Goal: Navigation & Orientation: Go to known website

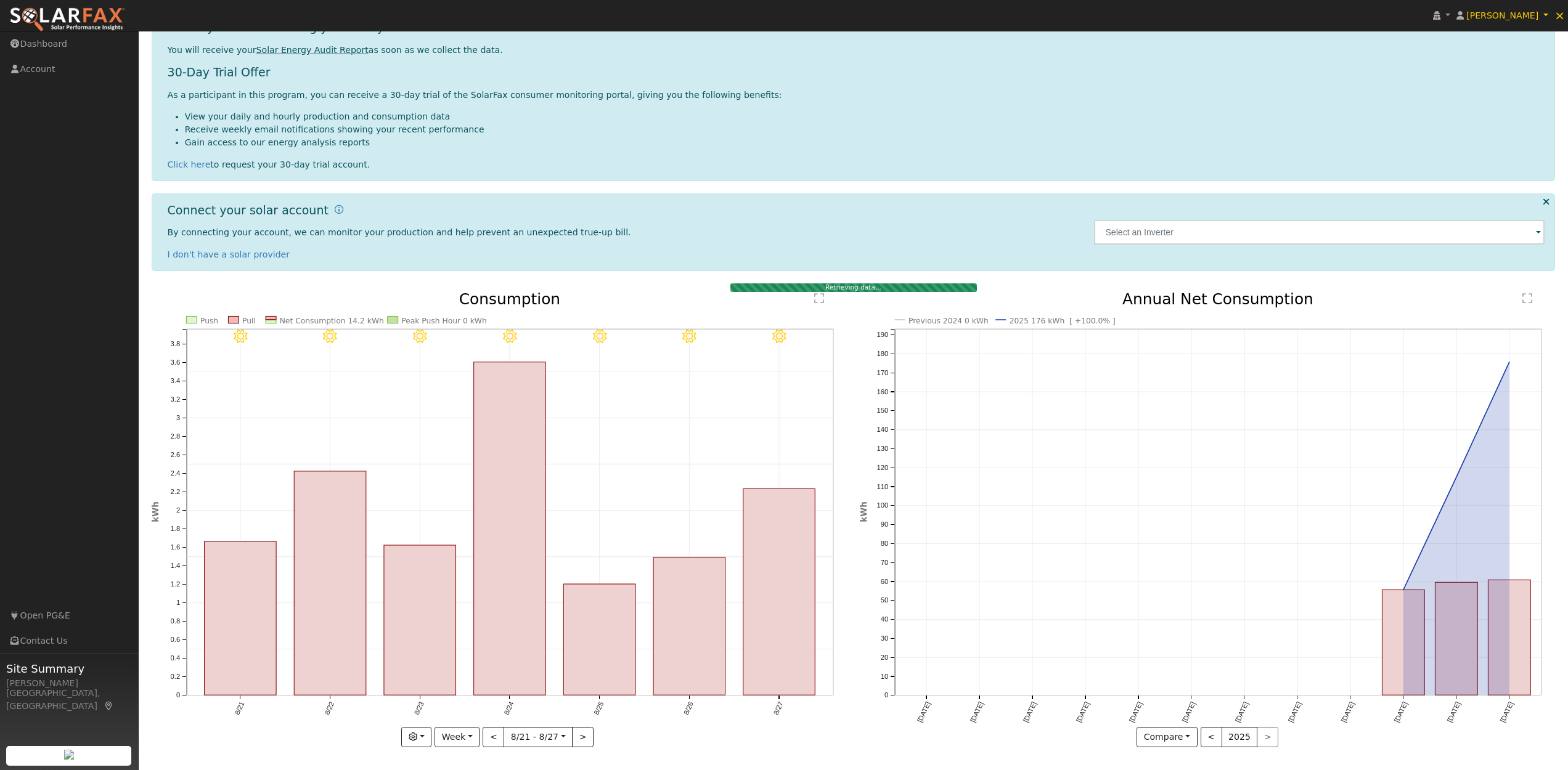
scroll to position [72, 0]
click at [1212, 736] on button "<" at bounding box center [1211, 737] width 22 height 21
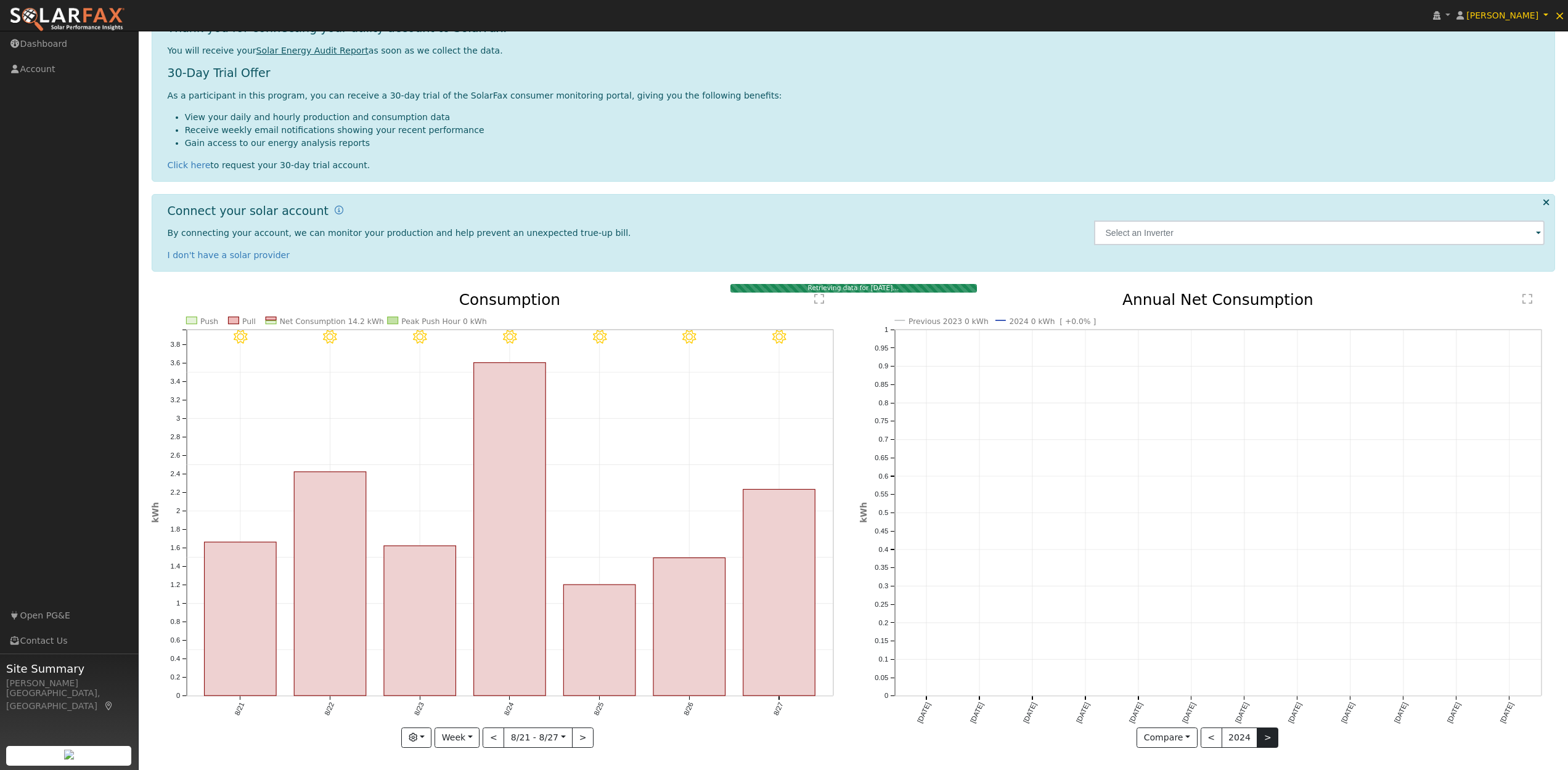
click at [1260, 736] on button ">" at bounding box center [1267, 737] width 22 height 21
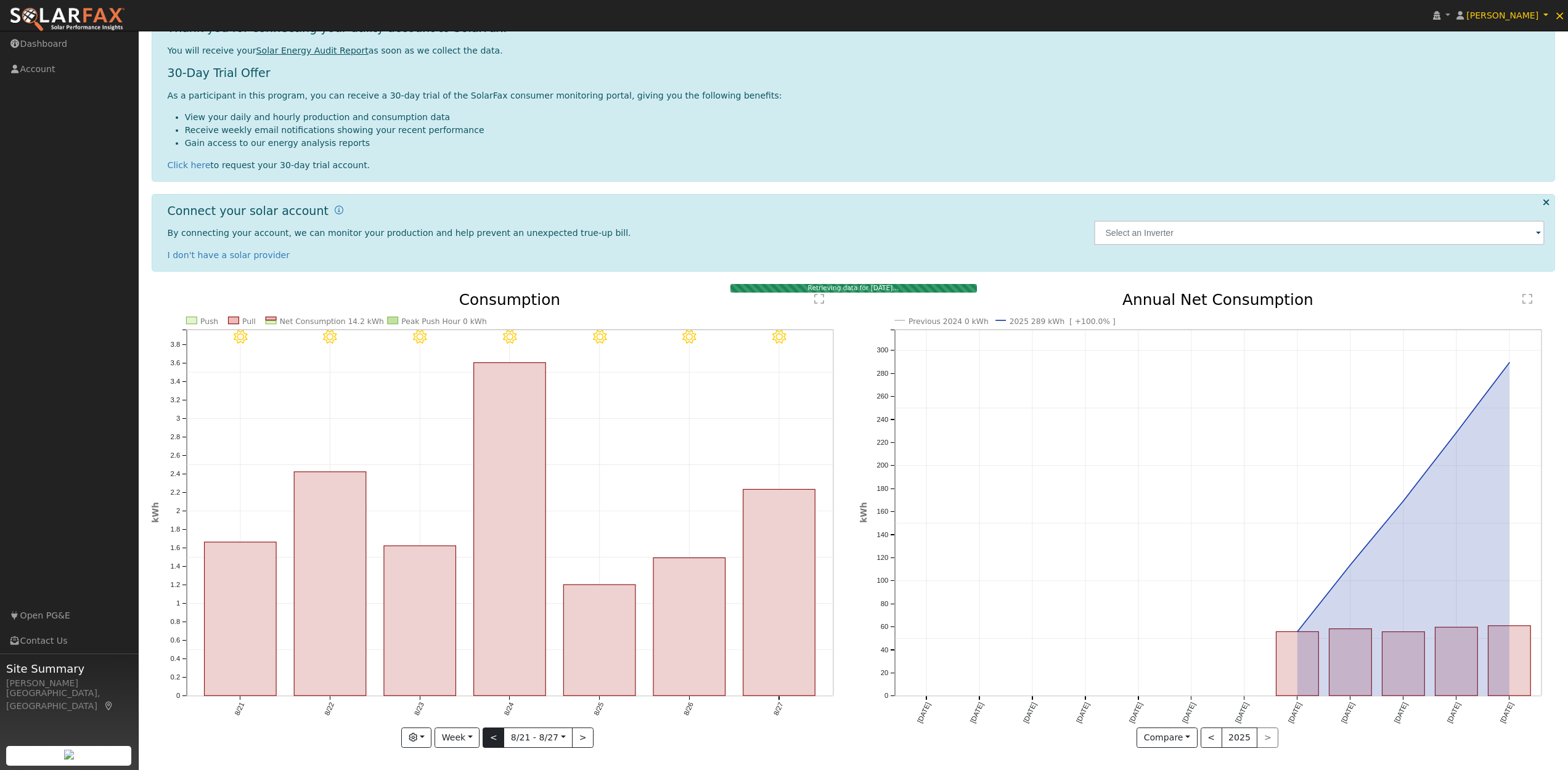
click at [493, 732] on button "<" at bounding box center [494, 737] width 22 height 21
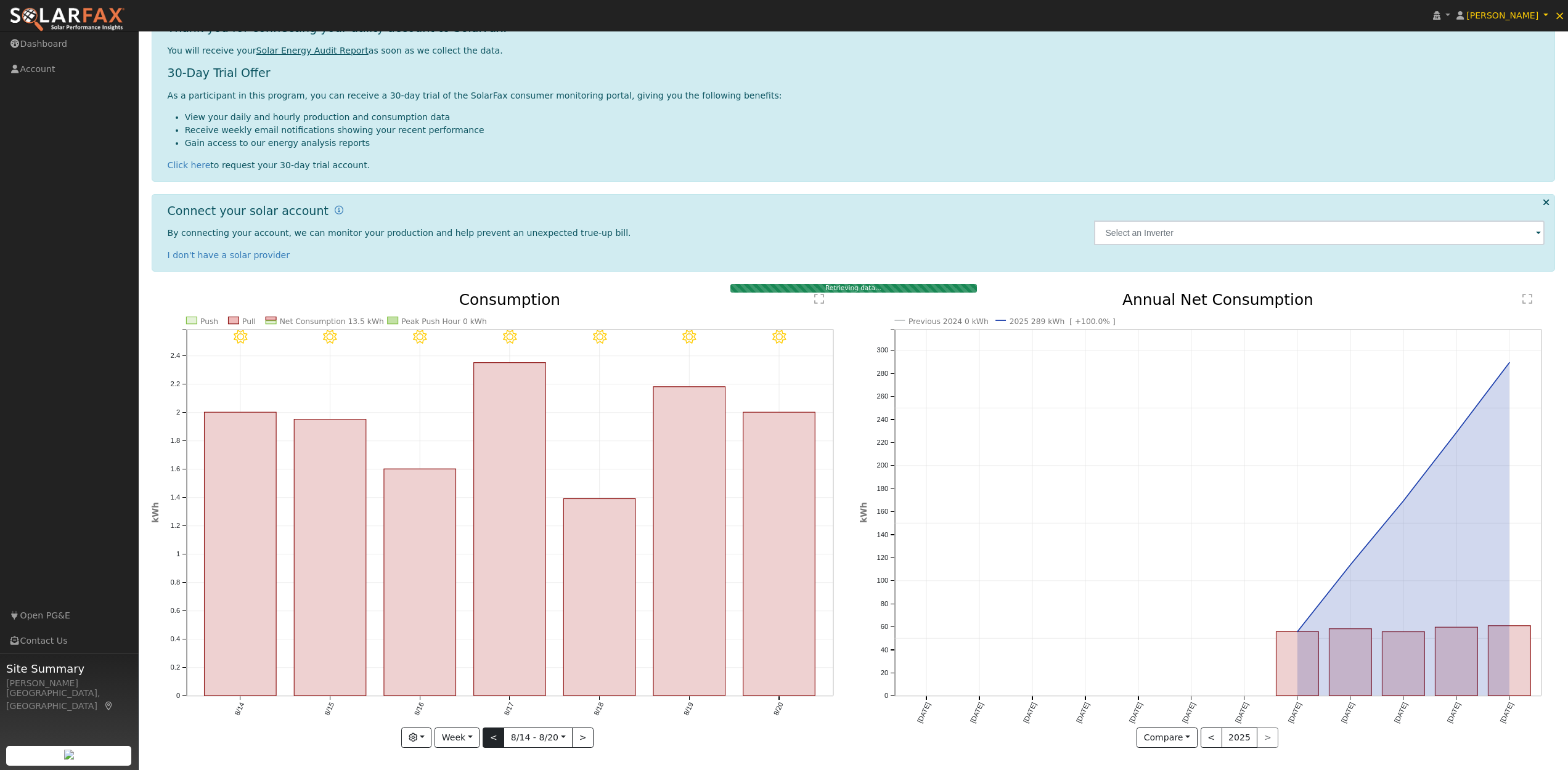
click at [496, 743] on button "<" at bounding box center [494, 737] width 22 height 21
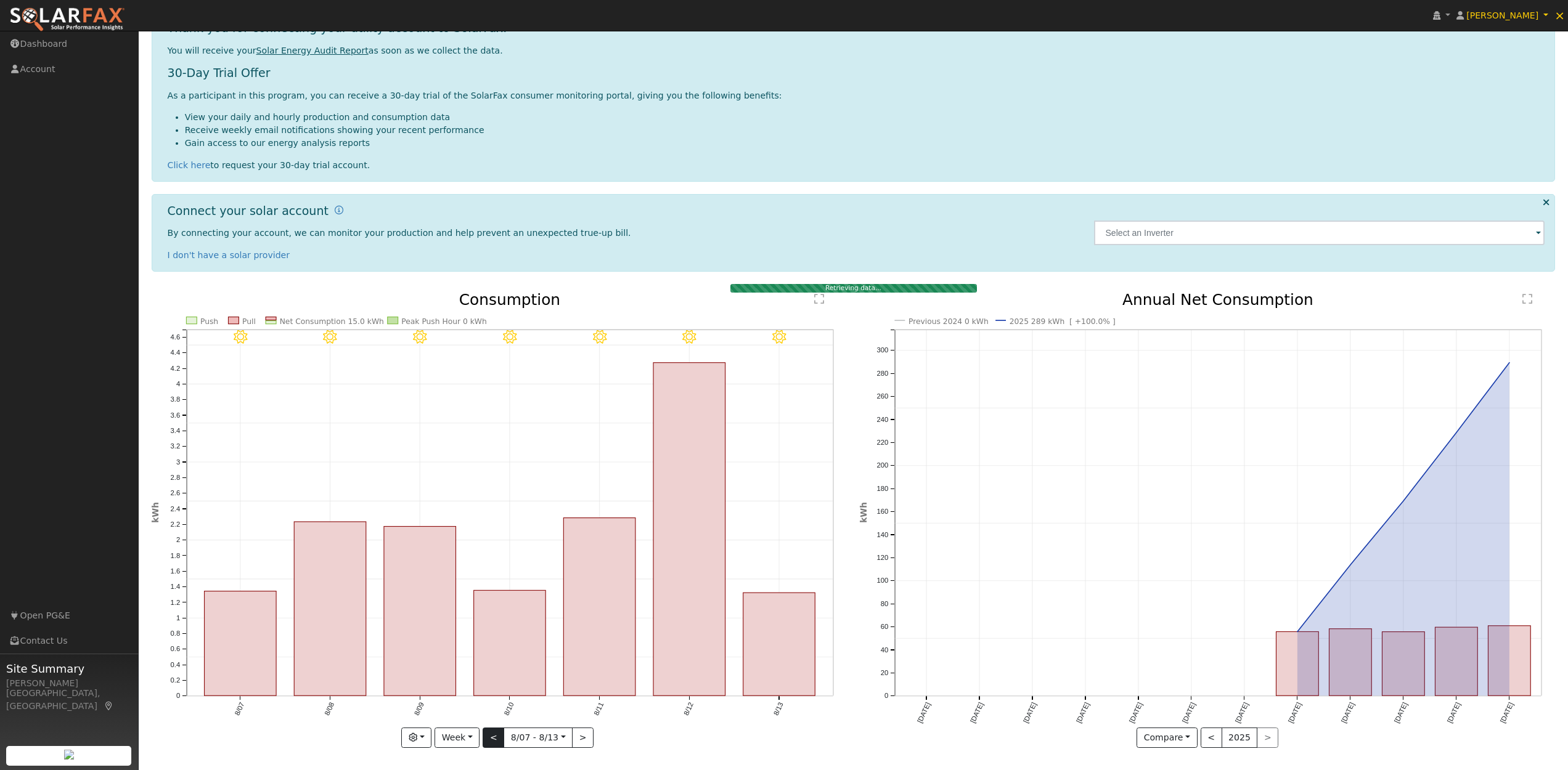
click at [494, 737] on button "<" at bounding box center [494, 737] width 22 height 21
type input "[DATE]"
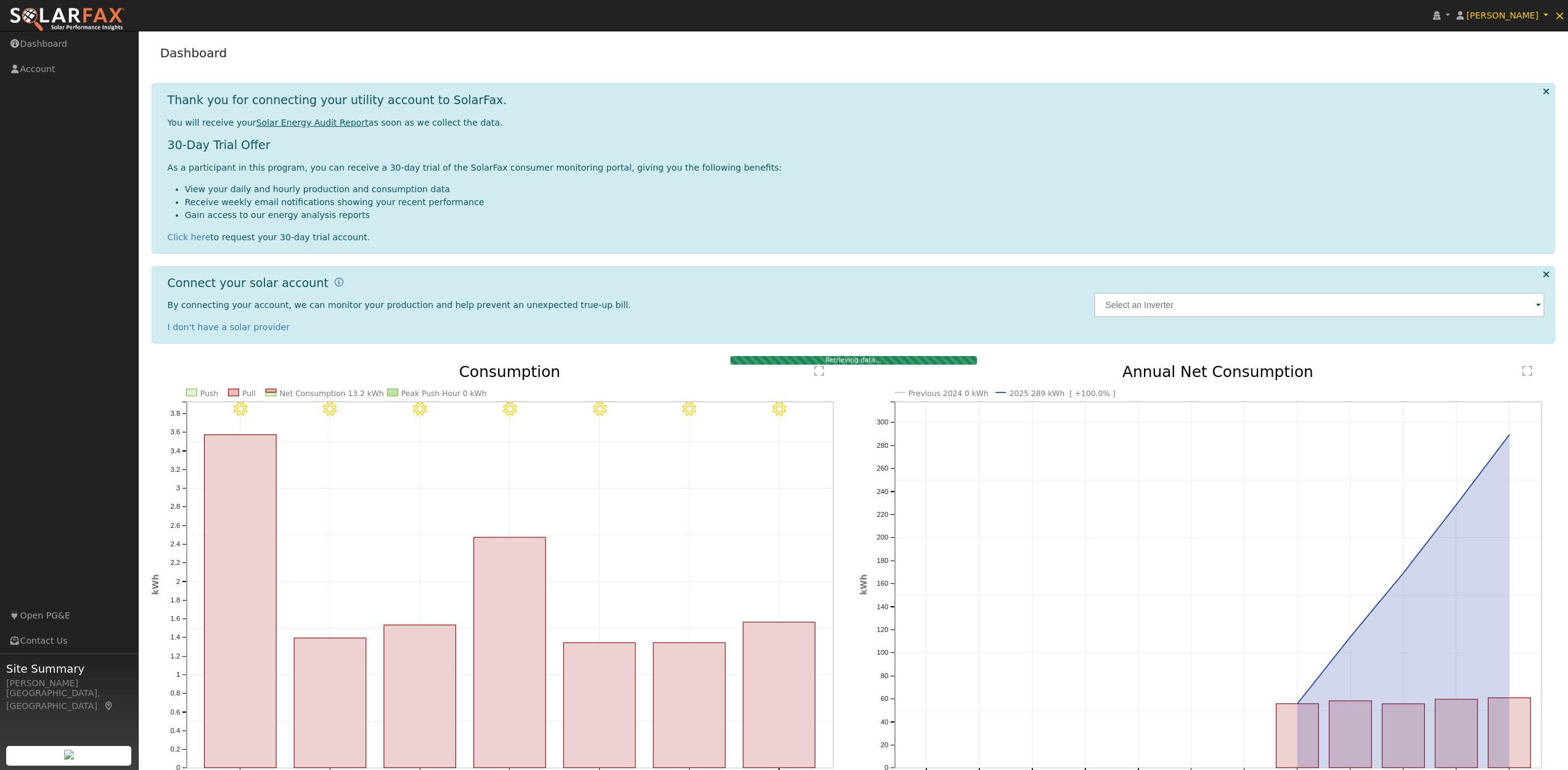
scroll to position [0, 0]
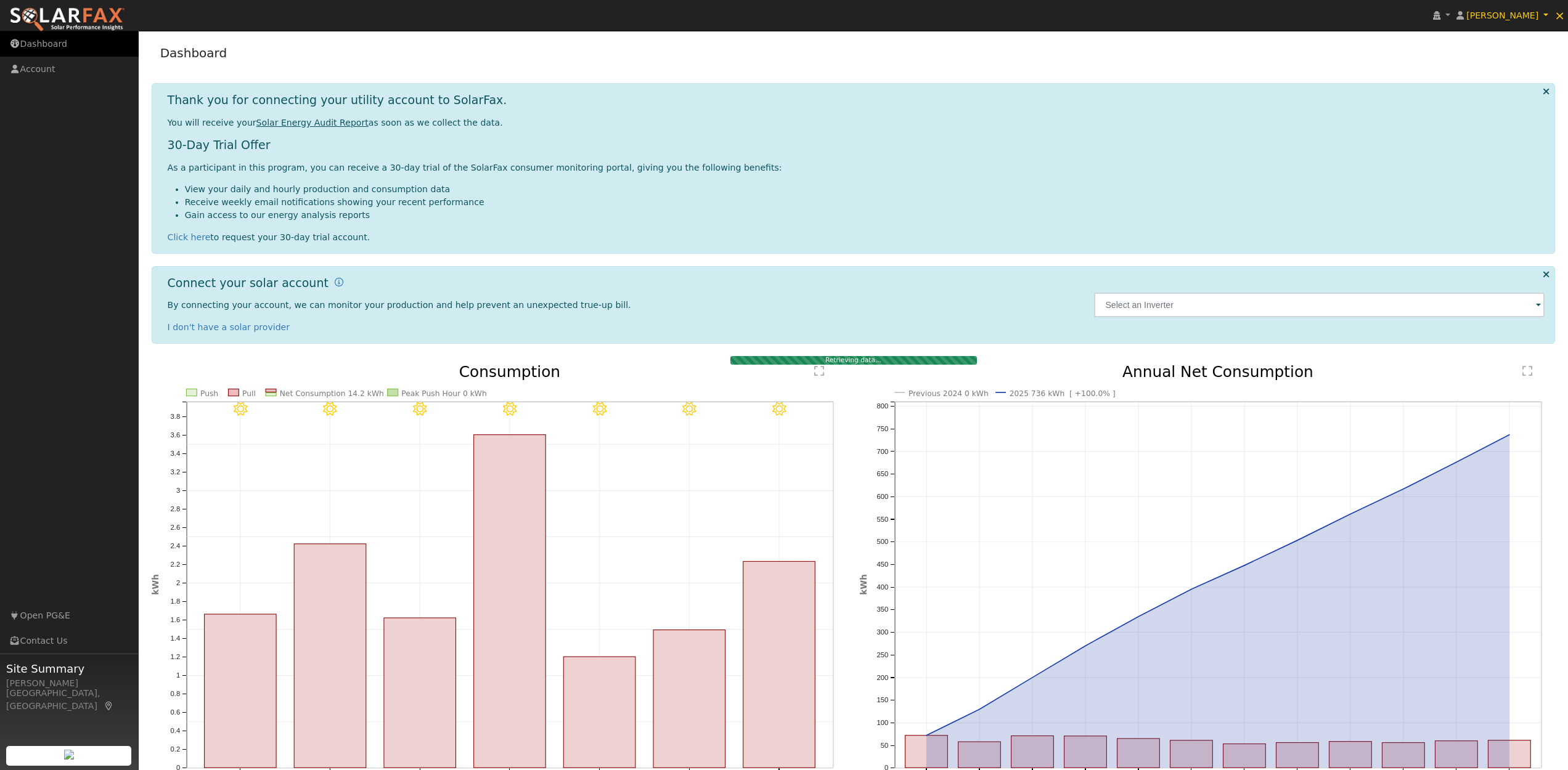
click at [54, 46] on link "Dashboard" at bounding box center [69, 44] width 138 height 26
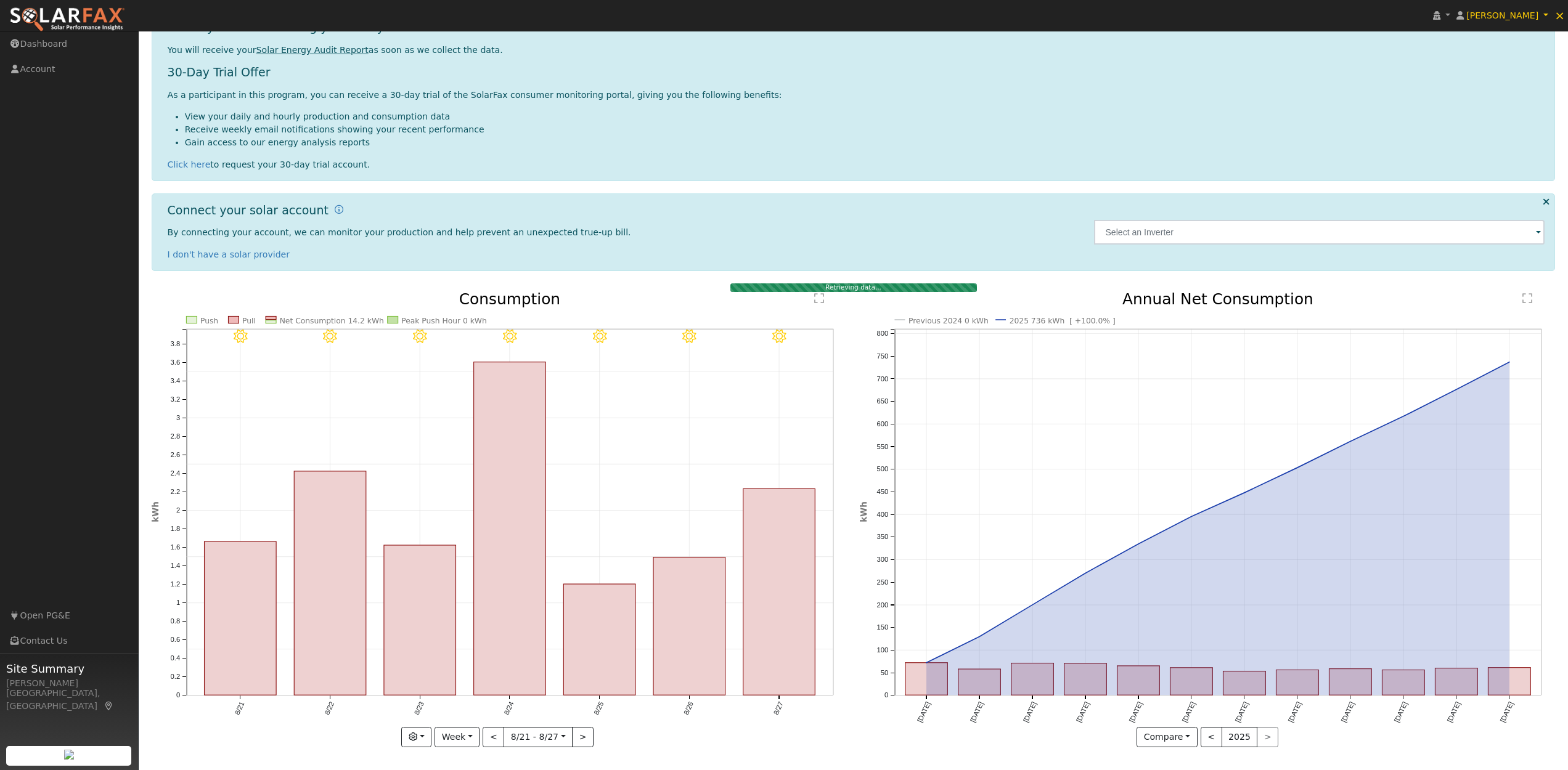
scroll to position [72, 0]
click at [1551, 13] on link "[PERSON_NAME]" at bounding box center [1502, 16] width 99 height 31
click at [1485, 78] on link "Reset User" at bounding box center [1500, 72] width 101 height 17
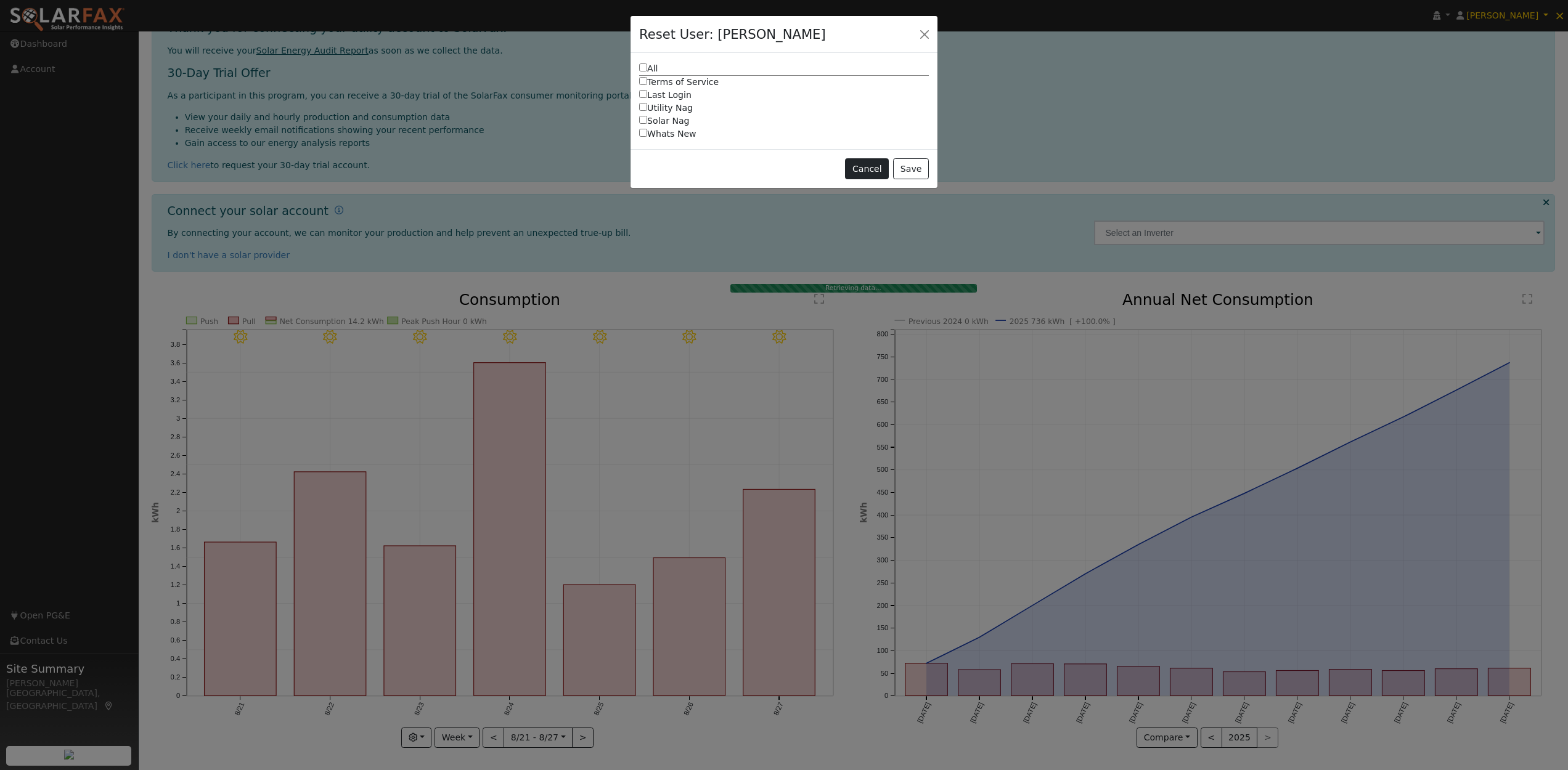
click at [888, 169] on button "Cancel" at bounding box center [867, 169] width 44 height 21
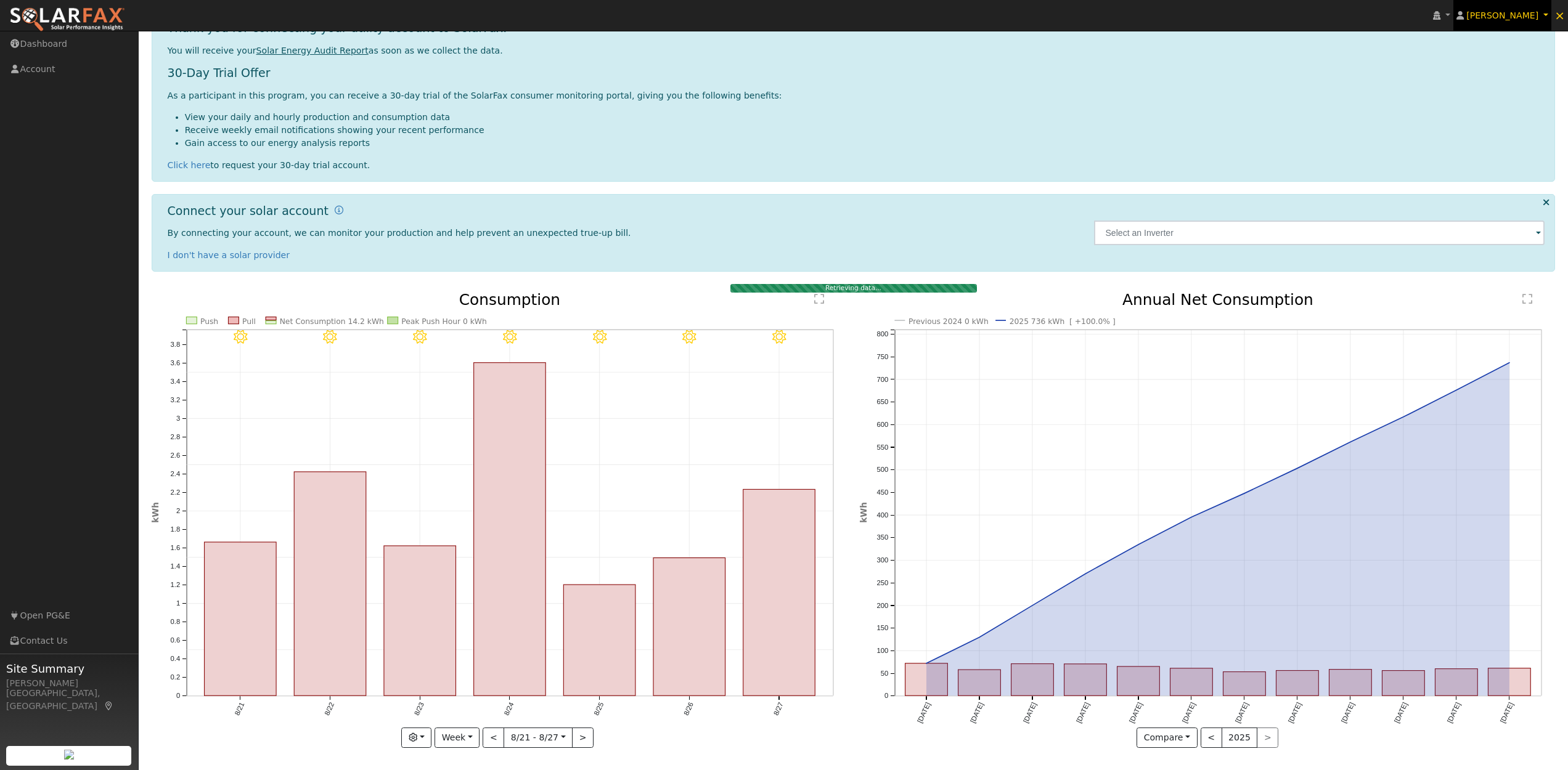
click at [1549, 16] on link "[PERSON_NAME]" at bounding box center [1502, 16] width 99 height 31
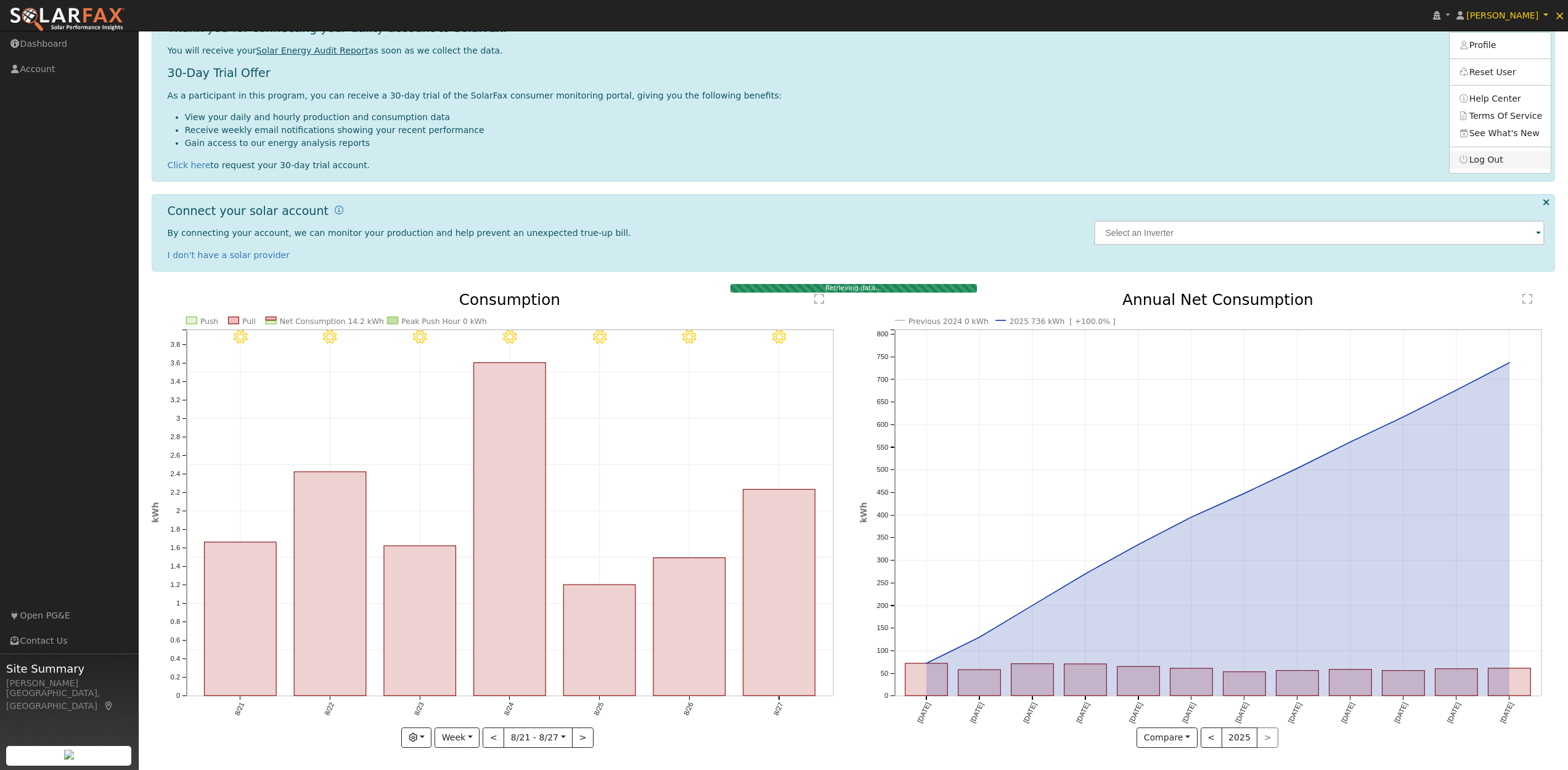
click at [1486, 161] on link "Log Out" at bounding box center [1500, 160] width 101 height 17
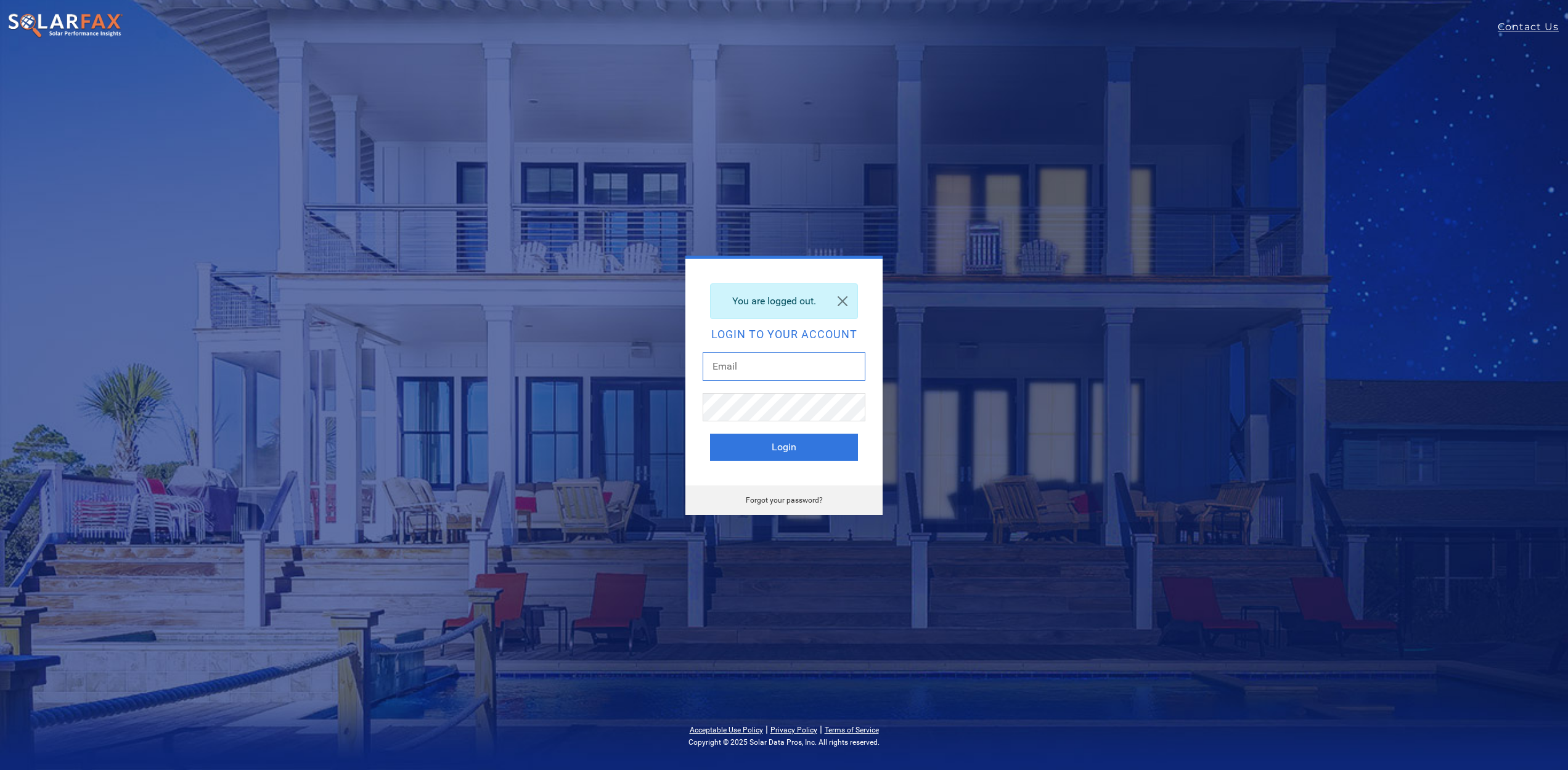
type input "[EMAIL_ADDRESS][DOMAIN_NAME]"
click at [784, 447] on button "Login" at bounding box center [784, 447] width 148 height 27
